Goal: Information Seeking & Learning: Learn about a topic

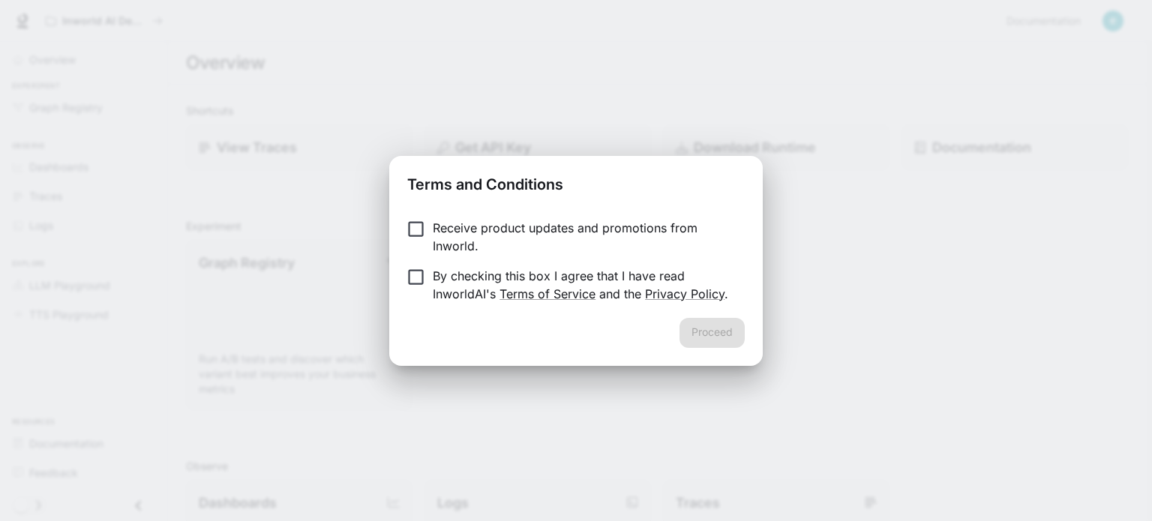
click at [438, 233] on p "Receive product updates and promotions from Inworld." at bounding box center [583, 237] width 300 height 36
click at [693, 344] on button "Proceed" at bounding box center [712, 333] width 65 height 30
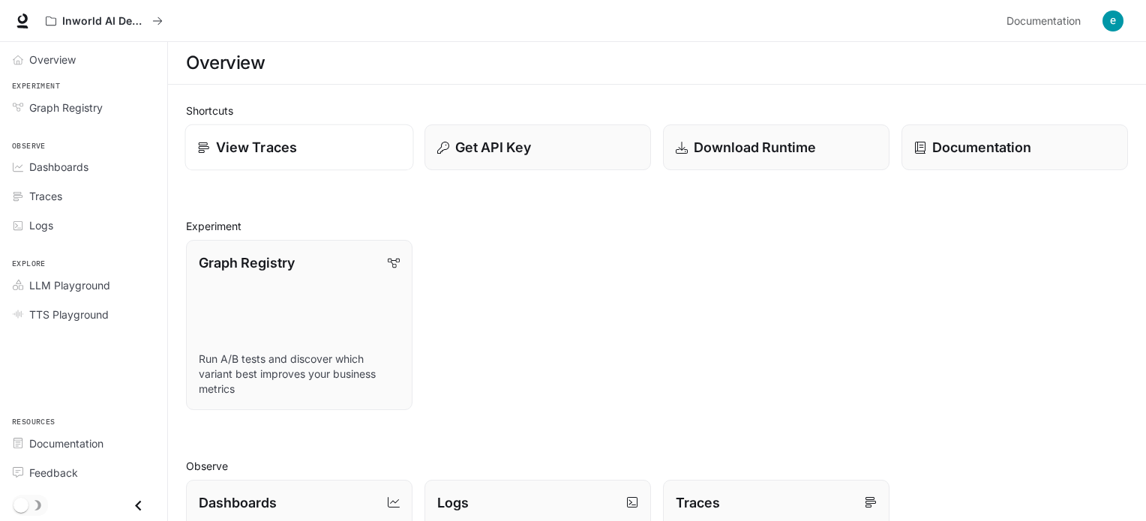
click at [284, 155] on p "View Traces" at bounding box center [256, 147] width 81 height 20
